Goal: Information Seeking & Learning: Find specific fact

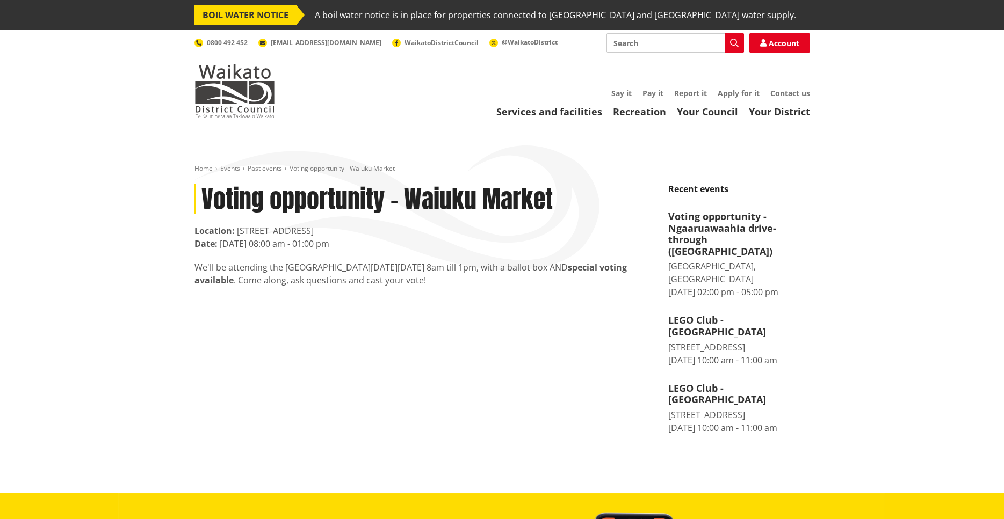
click at [611, 45] on input "Search" at bounding box center [676, 42] width 138 height 19
type input "ballot box waiuku"
click at [734, 44] on icon "button" at bounding box center [734, 43] width 9 height 9
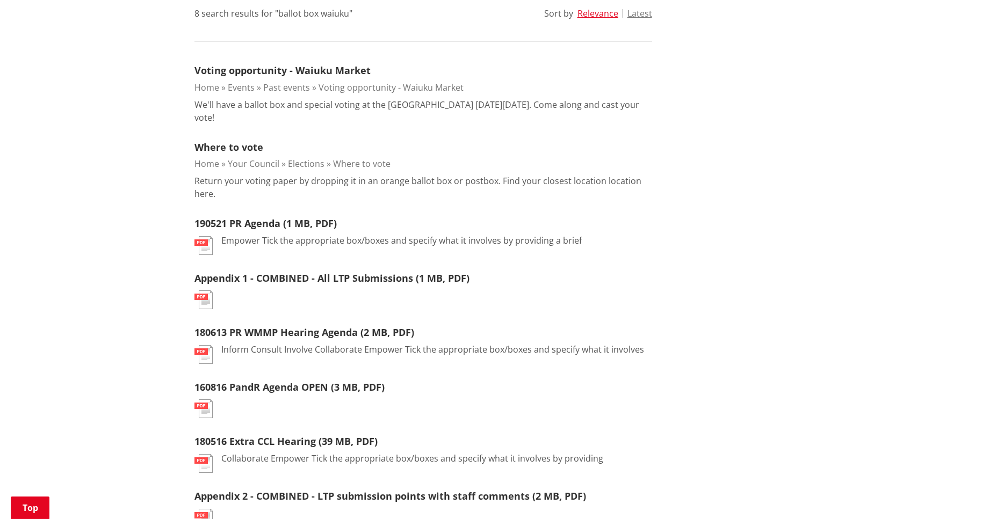
scroll to position [329, 0]
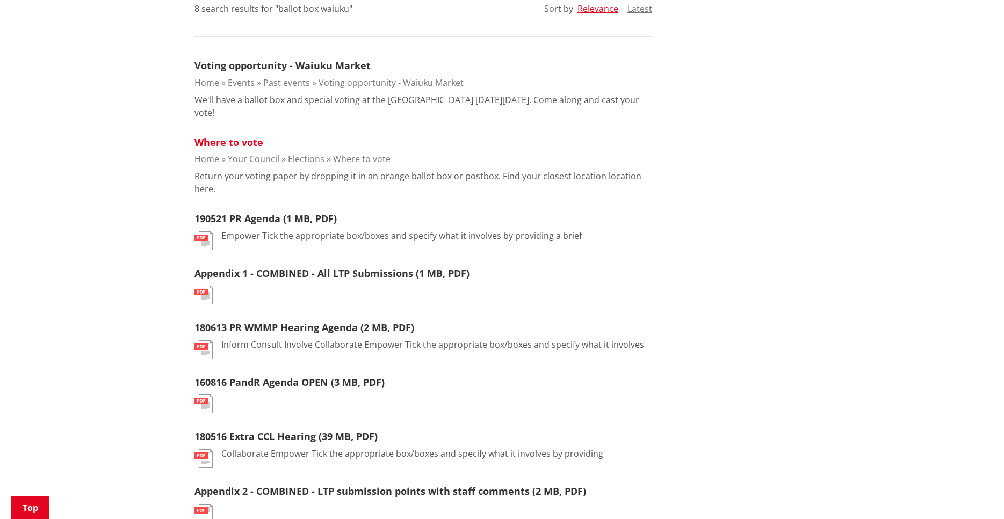
click at [229, 141] on link "Where to vote" at bounding box center [228, 142] width 69 height 13
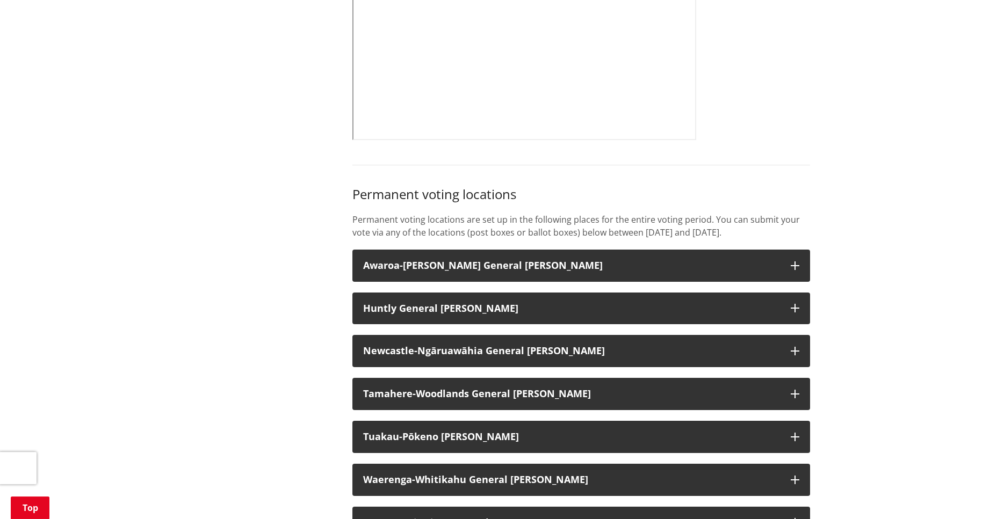
scroll to position [712, 0]
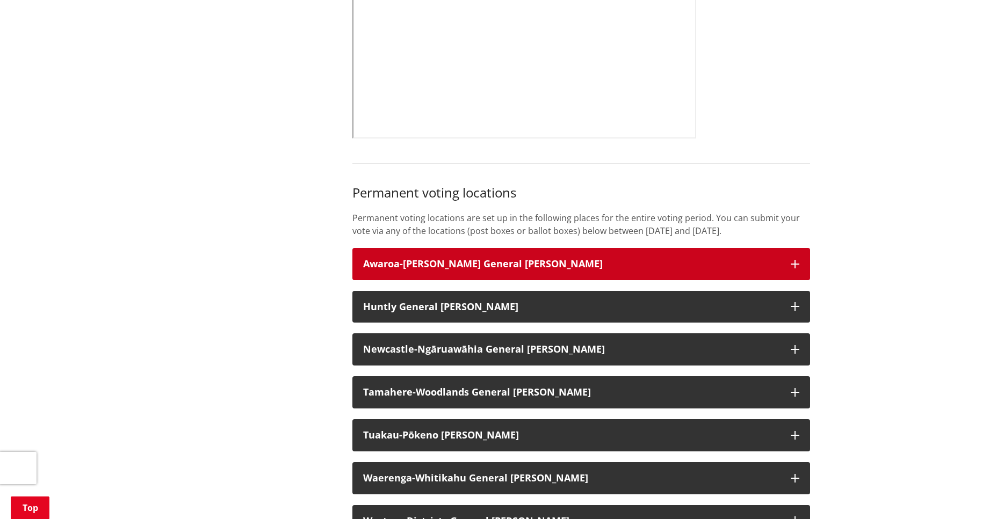
click at [499, 270] on h3 "Awaroa-Maramarua General Ward" at bounding box center [571, 264] width 417 height 11
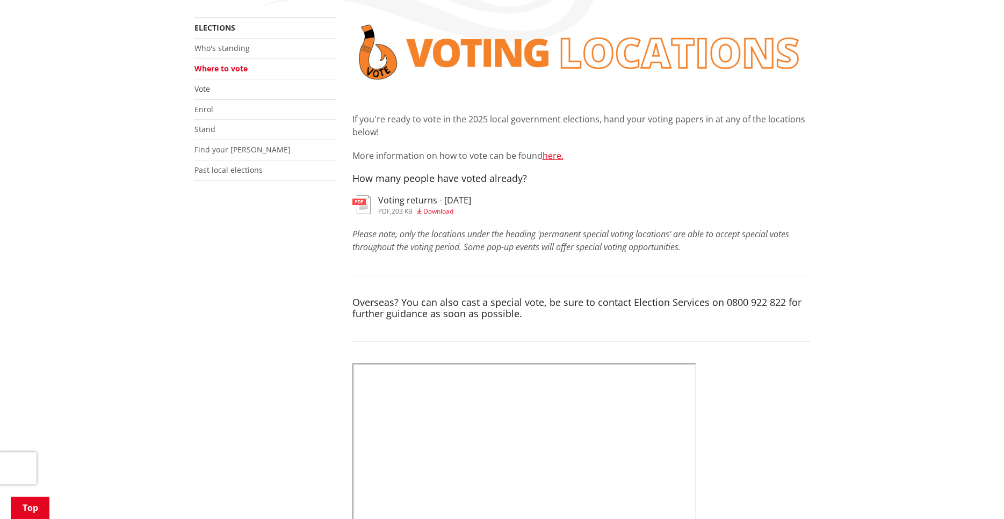
scroll to position [219, 0]
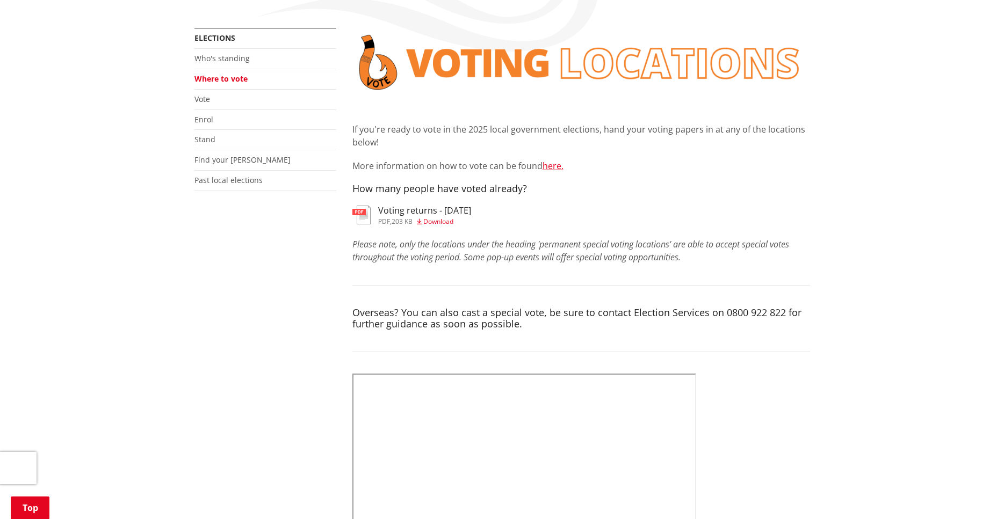
click at [413, 218] on span "203 KB" at bounding box center [402, 221] width 21 height 9
